Goal: Task Accomplishment & Management: Use online tool/utility

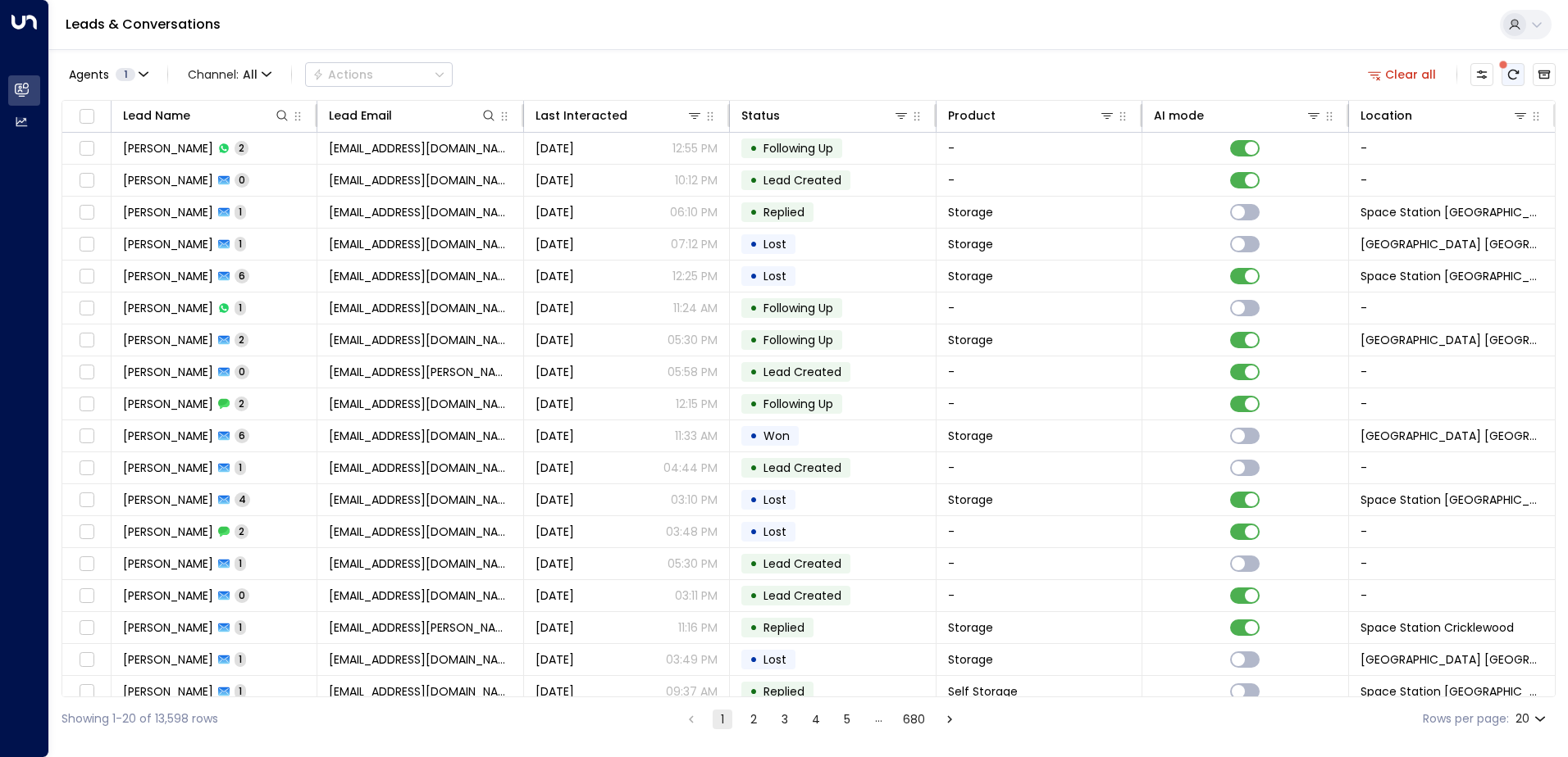
click at [1512, 75] on icon "There are new threads available. Refresh the grid to view the latest updates." at bounding box center [1512, 75] width 13 height 13
click at [1513, 119] on icon at bounding box center [1520, 116] width 13 height 13
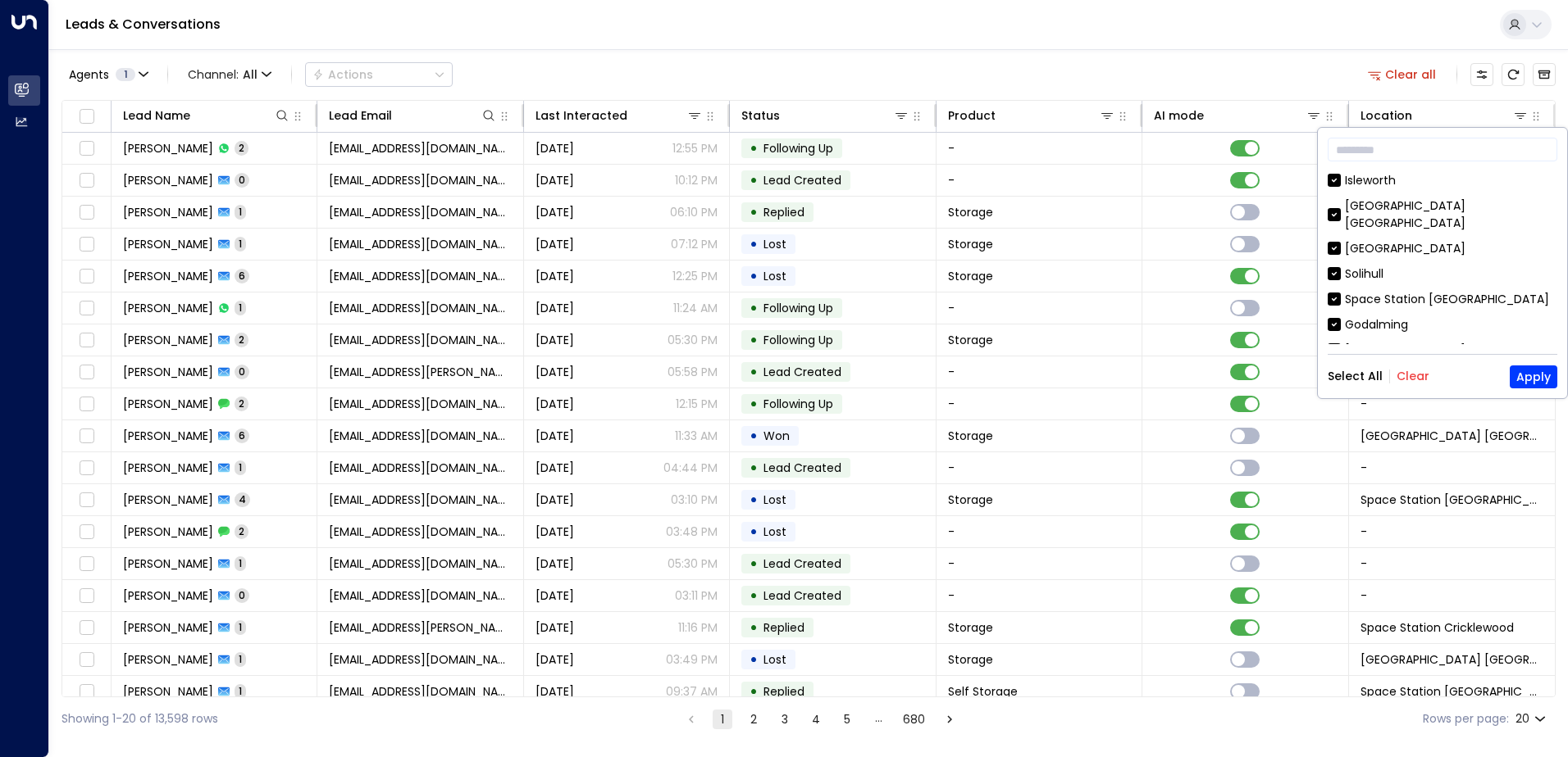
click at [1403, 370] on button "Clear" at bounding box center [1413, 376] width 33 height 13
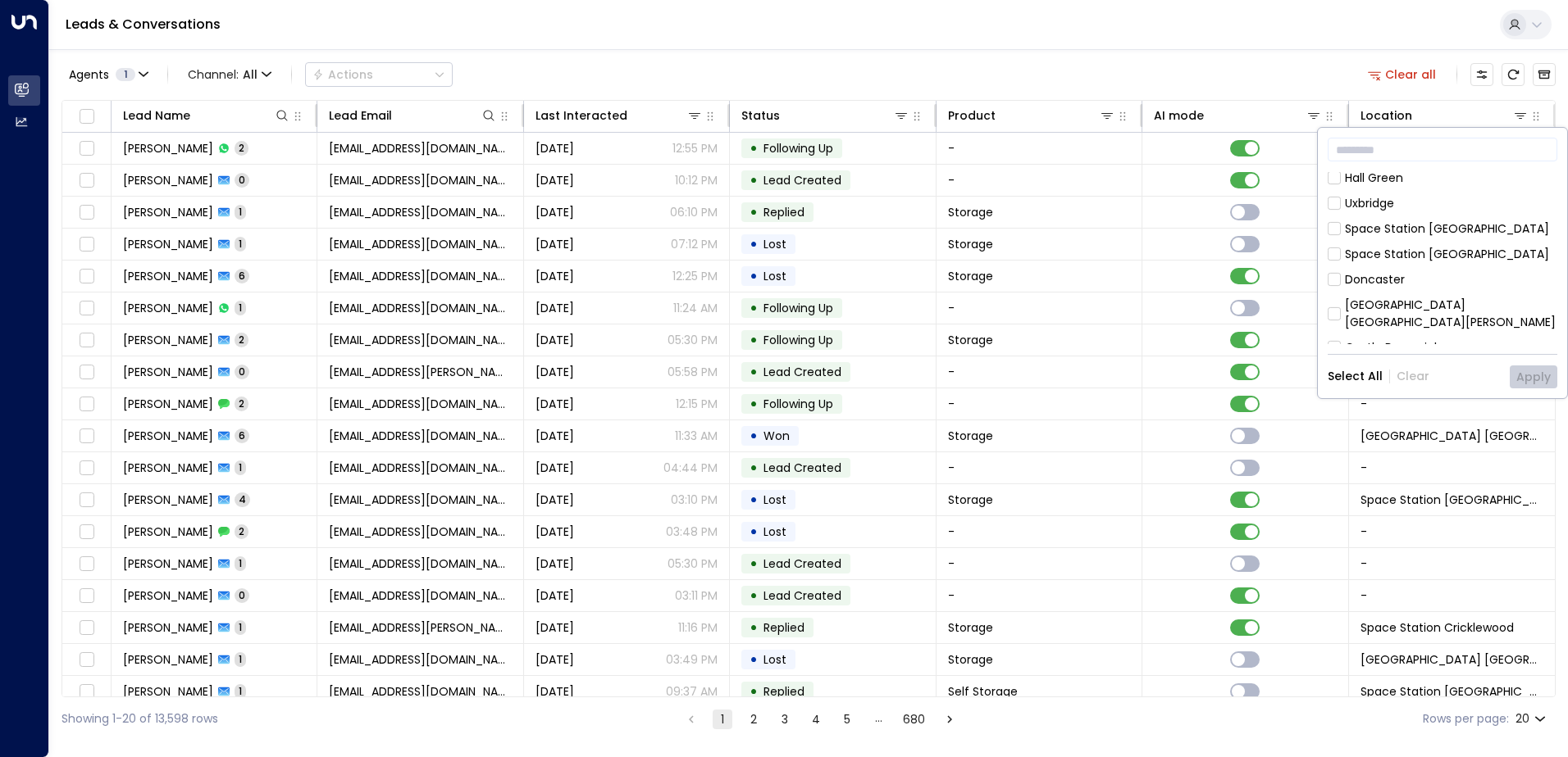
scroll to position [492, 0]
click at [1328, 343] on icon at bounding box center [1334, 350] width 13 height 15
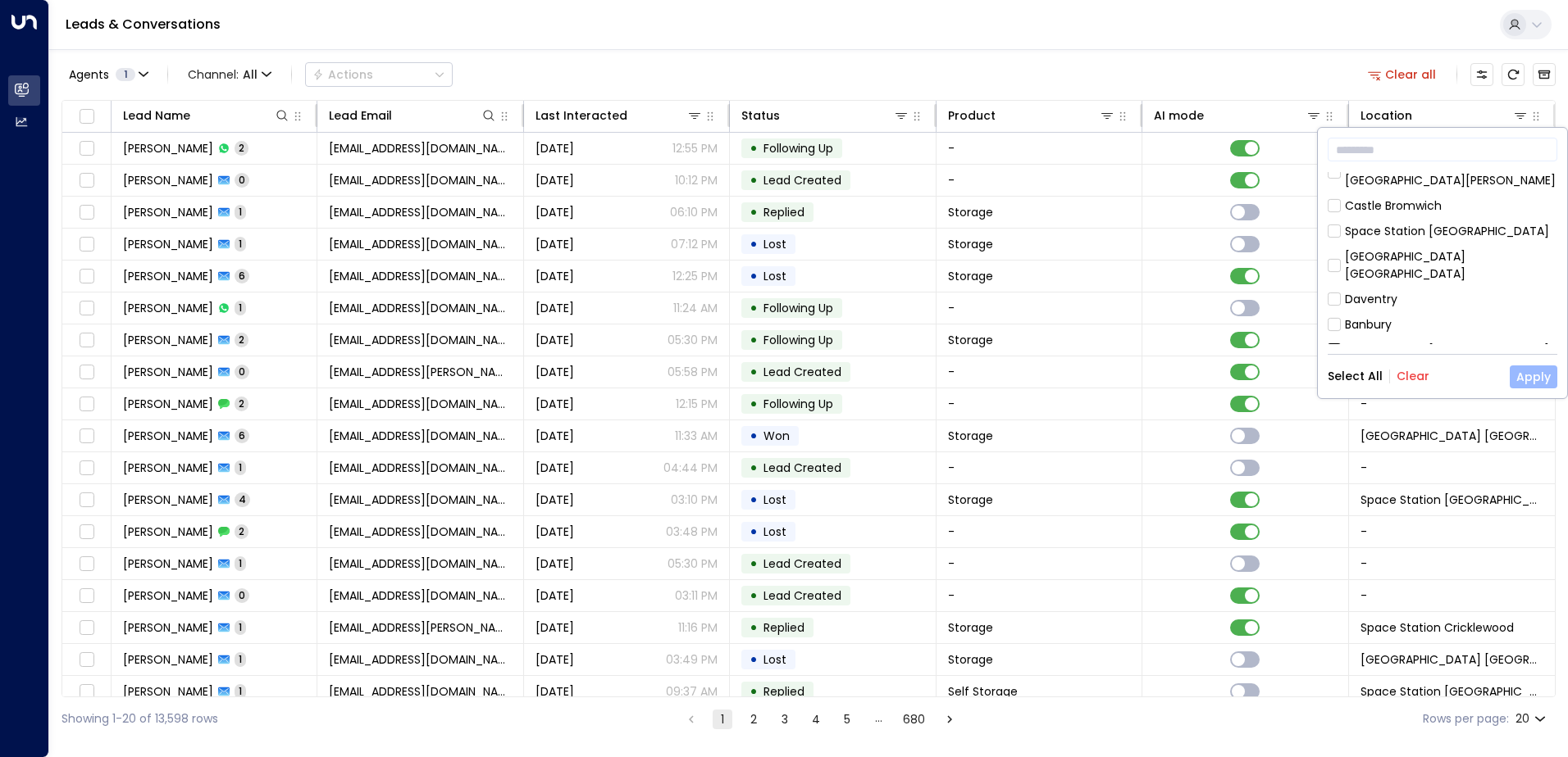
click at [1532, 380] on button "Apply" at bounding box center [1532, 377] width 47 height 23
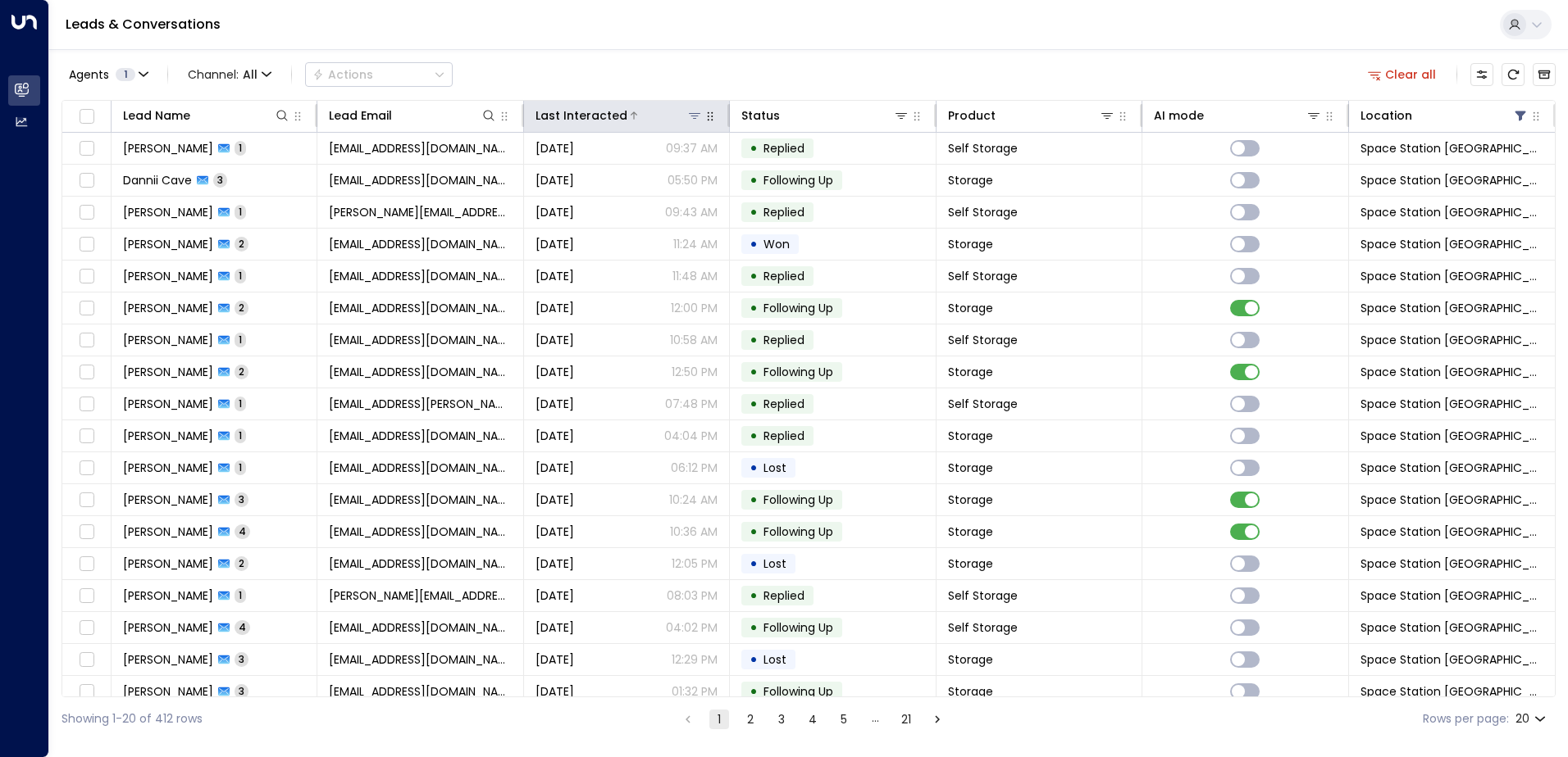
click at [612, 113] on div "Last Interacted" at bounding box center [581, 116] width 92 height 20
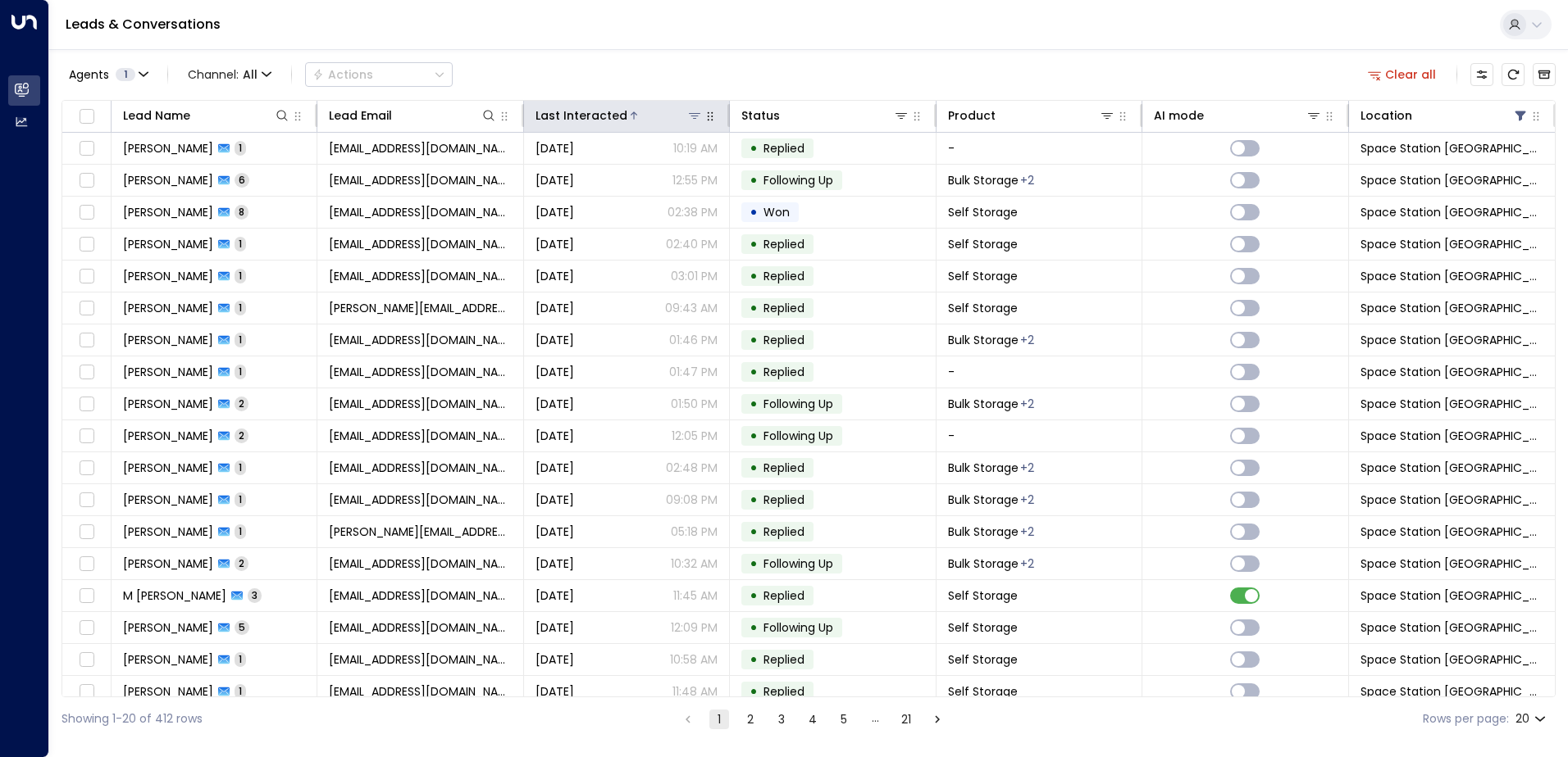
click at [612, 113] on div "Last Interacted" at bounding box center [581, 116] width 92 height 20
